Goal: Information Seeking & Learning: Learn about a topic

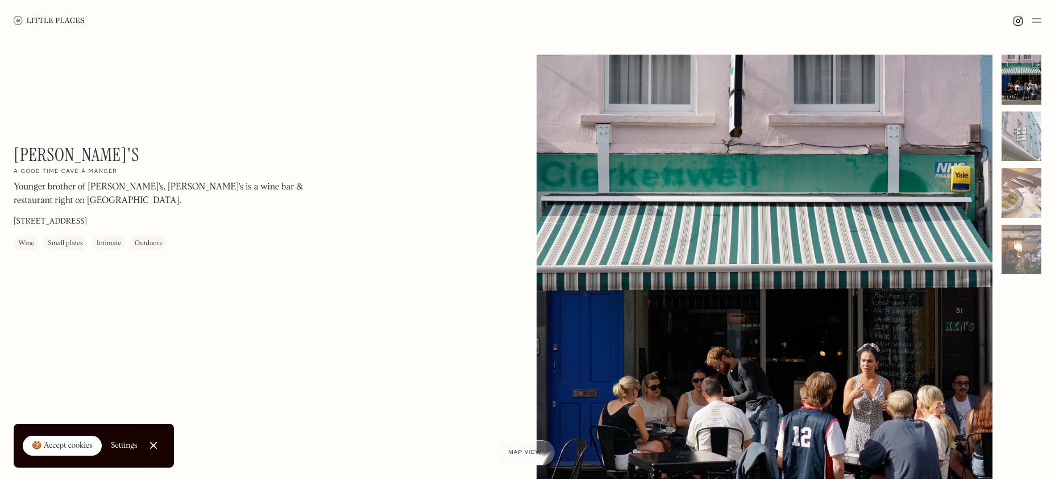
click at [261, 247] on div "[PERSON_NAME]'s On Our Radar A good time cave à manger Younger brother of [PERS…" at bounding box center [167, 197] width 307 height 107
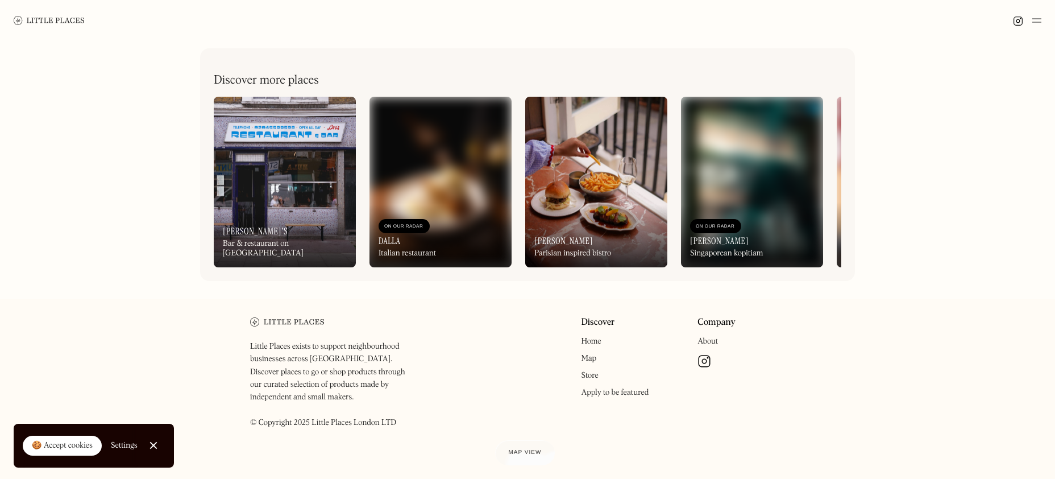
scroll to position [0, 1]
click at [281, 123] on img at bounding box center [284, 182] width 142 height 171
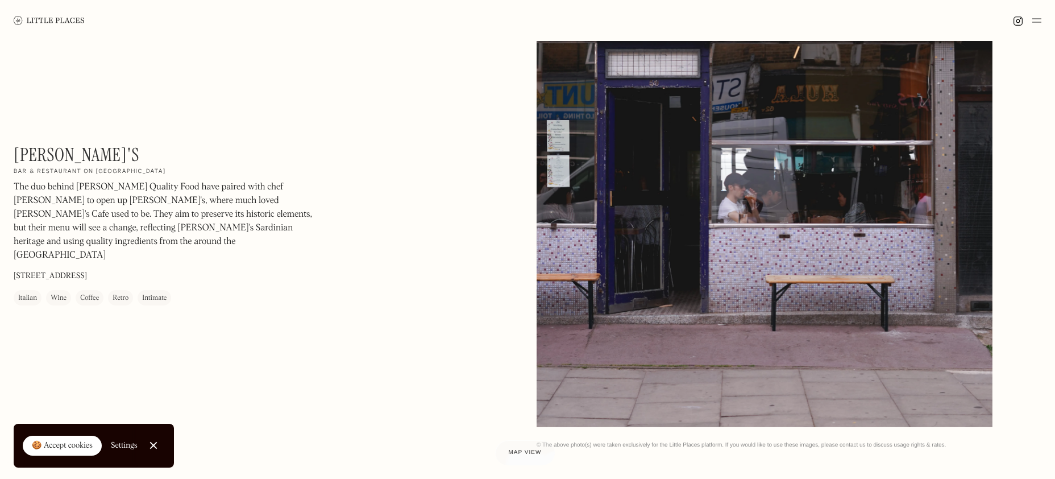
scroll to position [173, 0]
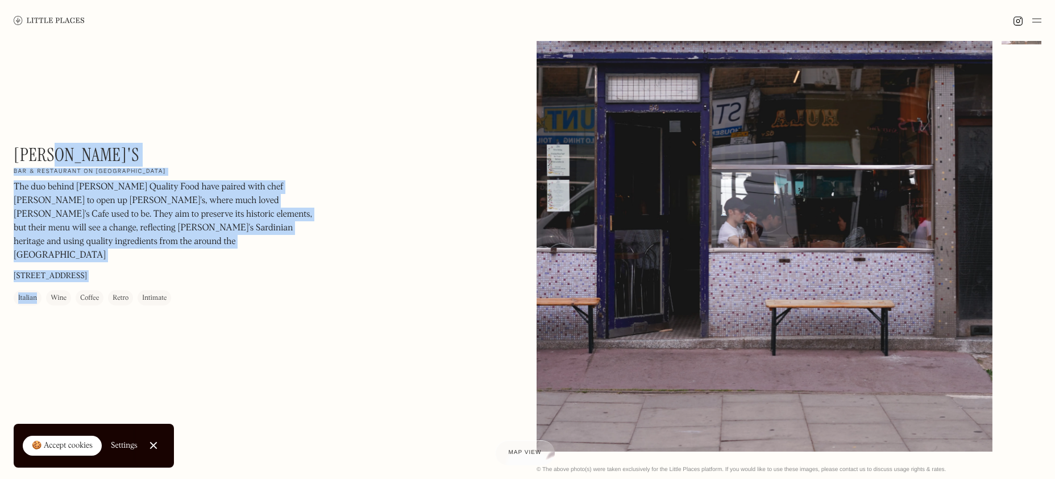
drag, startPoint x: 61, startPoint y: 150, endPoint x: 5, endPoint y: 151, distance: 56.3
click at [5, 151] on div "[PERSON_NAME]'s On Our Radar Bar & restaurant on [GEOGRAPHIC_DATA] The duo behi…" at bounding box center [527, 177] width 1055 height 619
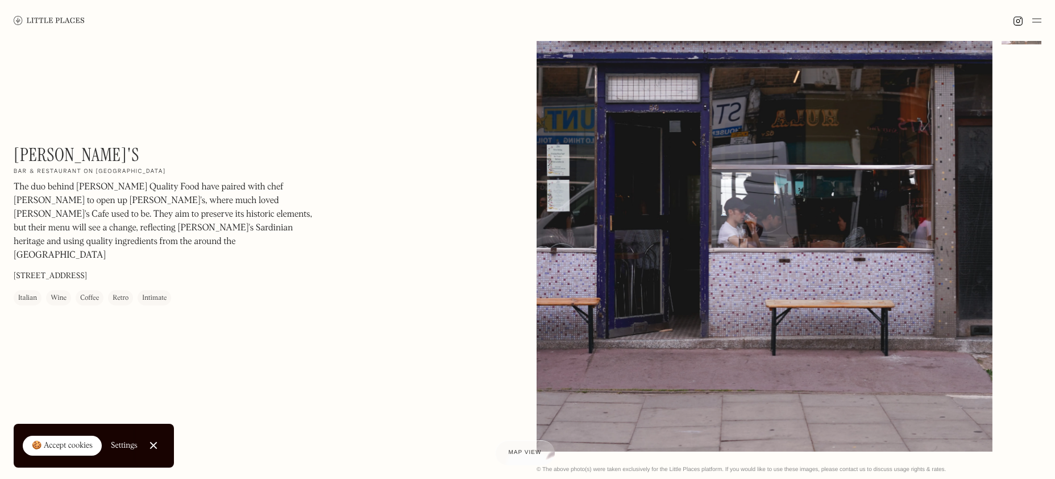
click at [62, 154] on div "[PERSON_NAME]'s On Our Radar Bar & restaurant on [GEOGRAPHIC_DATA] The duo behi…" at bounding box center [167, 224] width 307 height 161
drag, startPoint x: 22, startPoint y: 153, endPoint x: 13, endPoint y: 155, distance: 9.4
click at [15, 155] on div "[PERSON_NAME]'s On Our Radar Bar & restaurant on [GEOGRAPHIC_DATA] The duo behi…" at bounding box center [167, 224] width 307 height 161
copy h1 "[PERSON_NAME]'s"
